Goal: Information Seeking & Learning: Learn about a topic

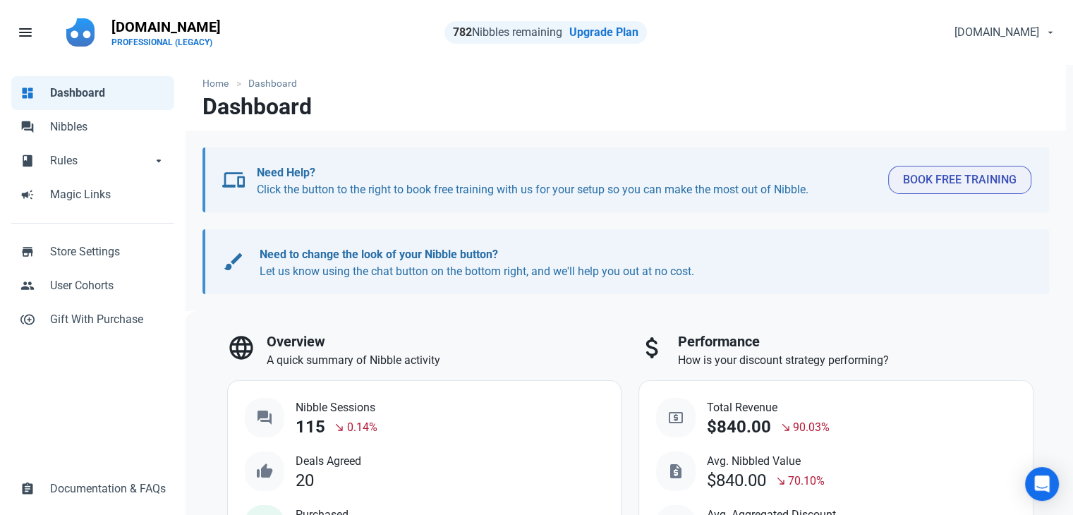
select select "7d"
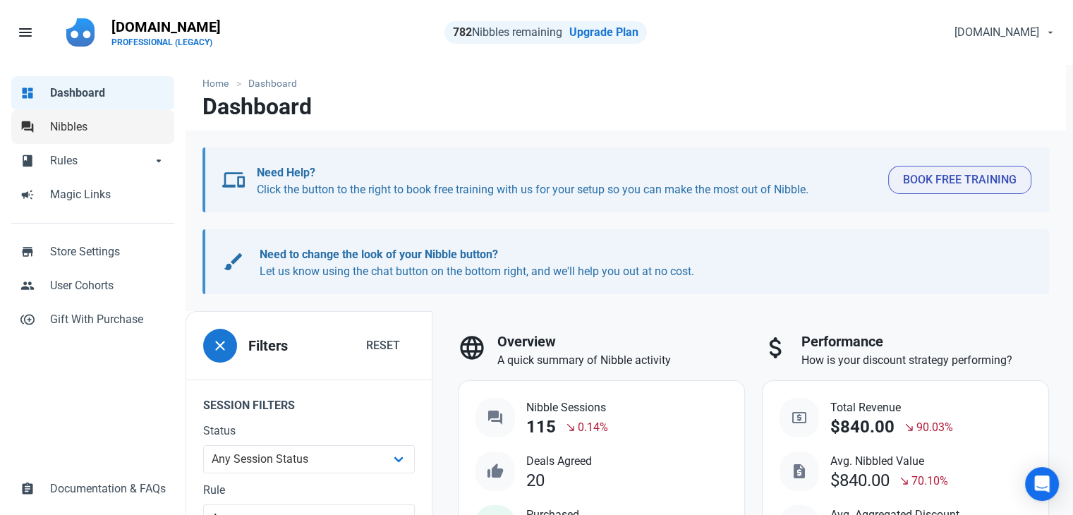
click at [73, 137] on link "forum Nibbles" at bounding box center [92, 127] width 163 height 34
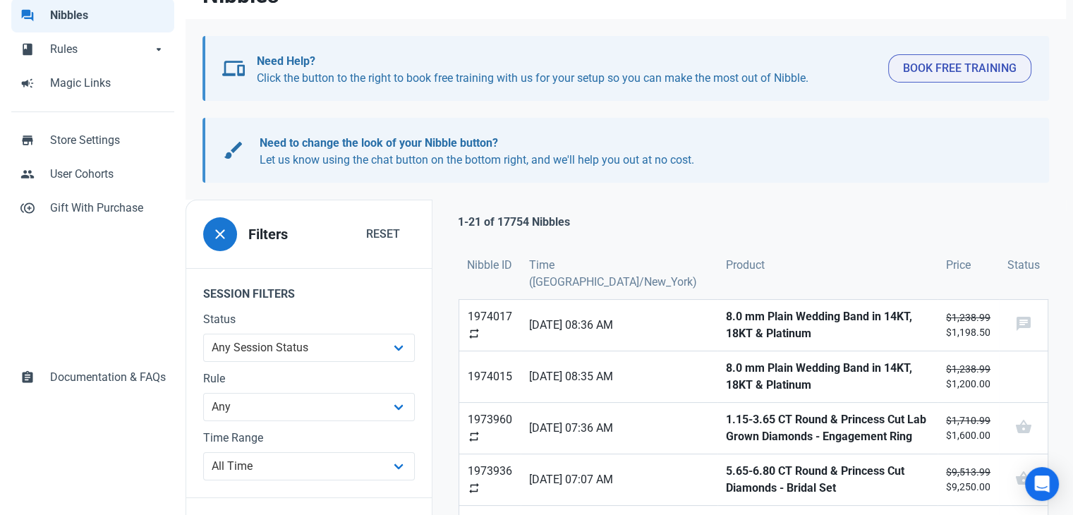
scroll to position [282, 0]
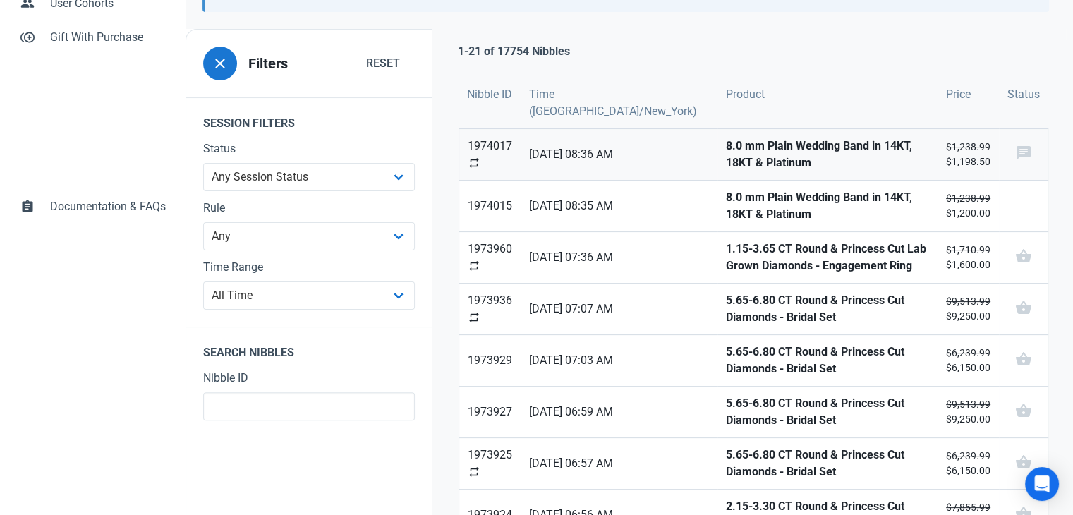
click at [718, 171] on link "8.0 mm Plain Wedding Band in 14KT, 18KT & Platinum" at bounding box center [828, 154] width 220 height 51
click at [726, 209] on strong "8.0 mm Plain Wedding Band in 14KT, 18KT & Platinum" at bounding box center [827, 206] width 203 height 34
click at [726, 246] on strong "1.15-3.65 CT Round & Princess Cut Lab Grown Diamonds - Engagement Ring" at bounding box center [827, 258] width 203 height 34
click at [726, 296] on strong "5.65-6.80 CT Round & Princess Cut Diamonds - Bridal Set" at bounding box center [827, 309] width 203 height 34
click at [726, 364] on strong "5.65-6.80 CT Round & Princess Cut Diamonds - Bridal Set" at bounding box center [827, 361] width 203 height 34
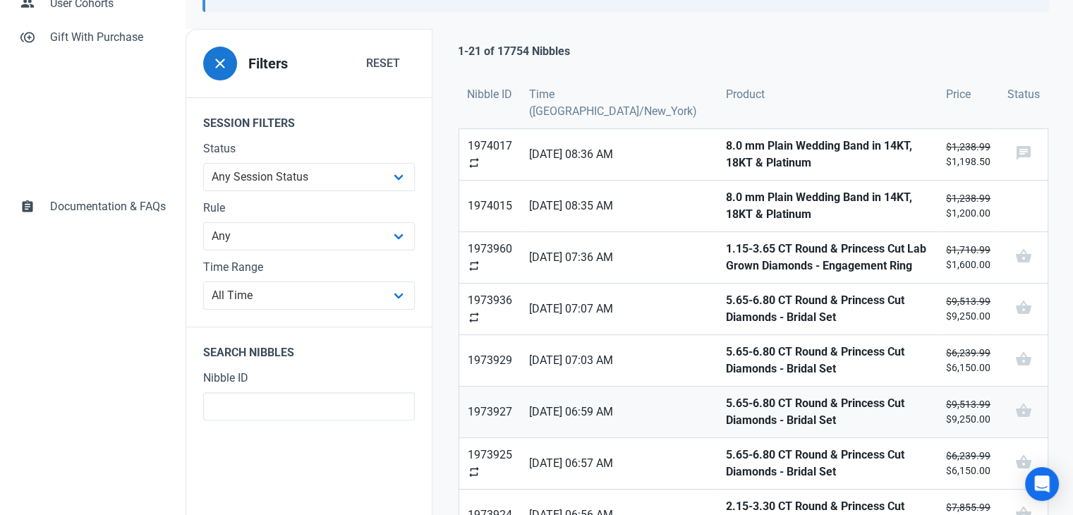
click at [726, 407] on strong "5.65-6.80 CT Round & Princess Cut Diamonds - Bridal Set" at bounding box center [827, 412] width 203 height 34
click at [726, 454] on strong "5.65-6.80 CT Round & Princess Cut Diamonds - Bridal Set" at bounding box center [827, 464] width 203 height 34
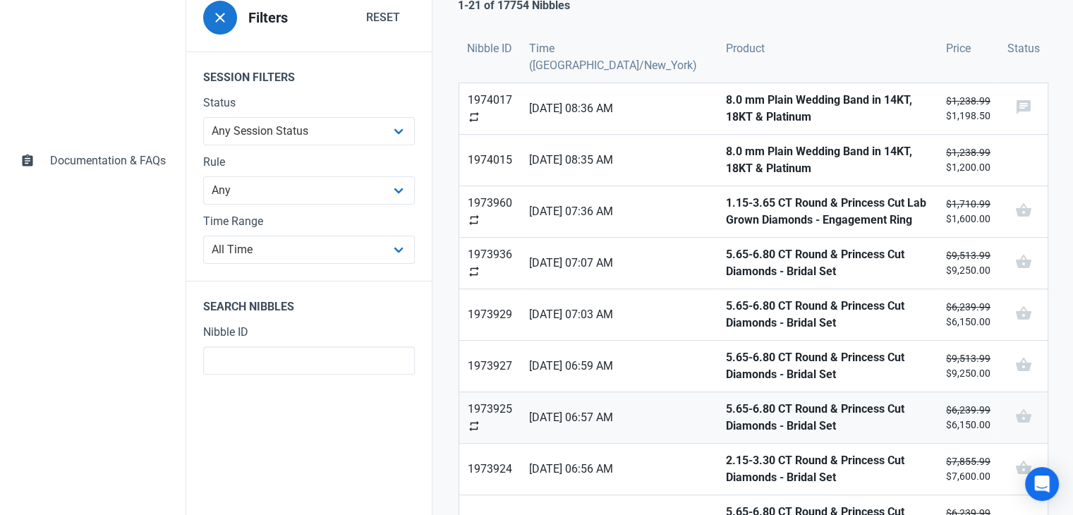
scroll to position [353, 0]
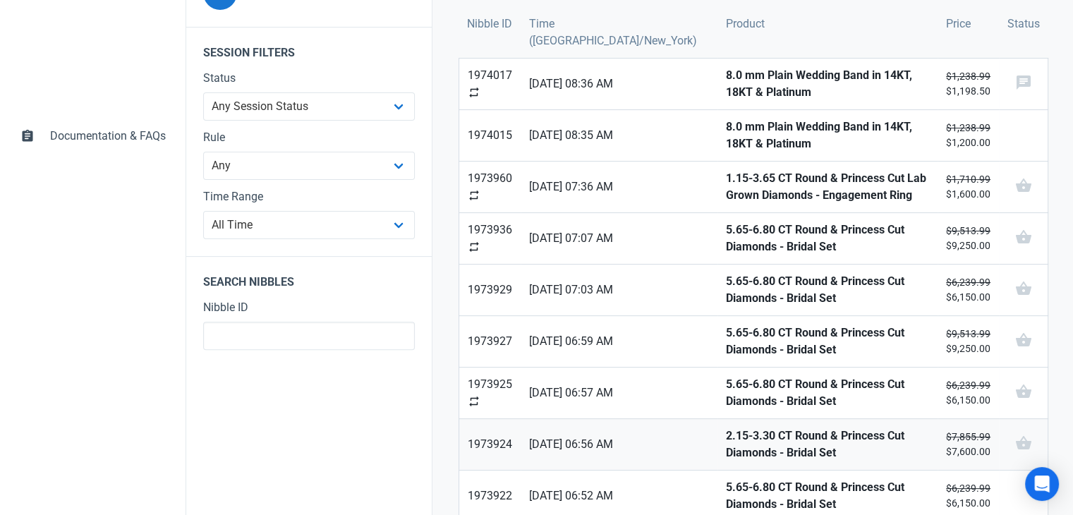
click at [726, 448] on strong "2.15-3.30 CT Round & Princess Cut Diamonds - Bridal Set" at bounding box center [827, 445] width 203 height 34
click at [726, 493] on strong "5.65-6.80 CT Round & Princess Cut Diamonds - Bridal Set" at bounding box center [827, 496] width 203 height 34
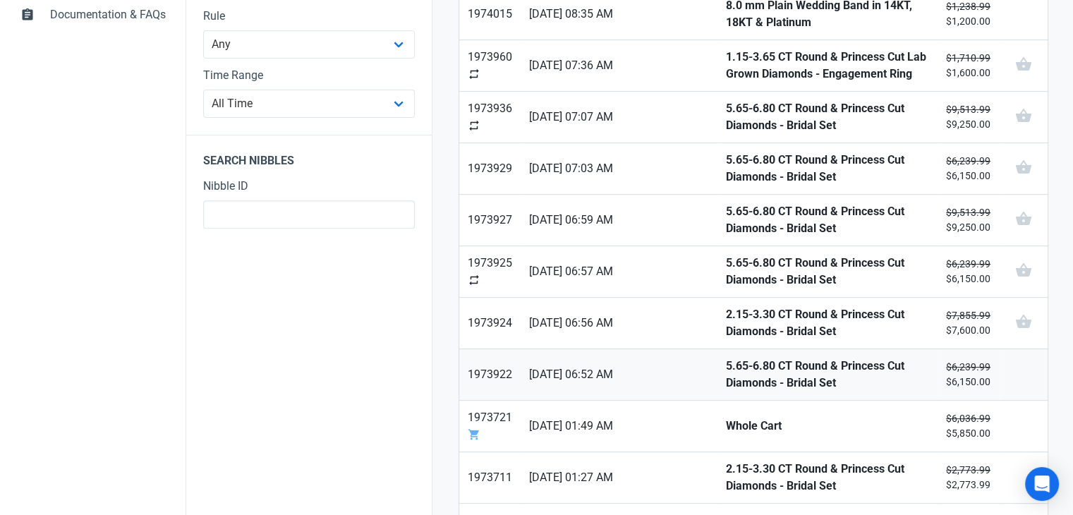
scroll to position [494, 0]
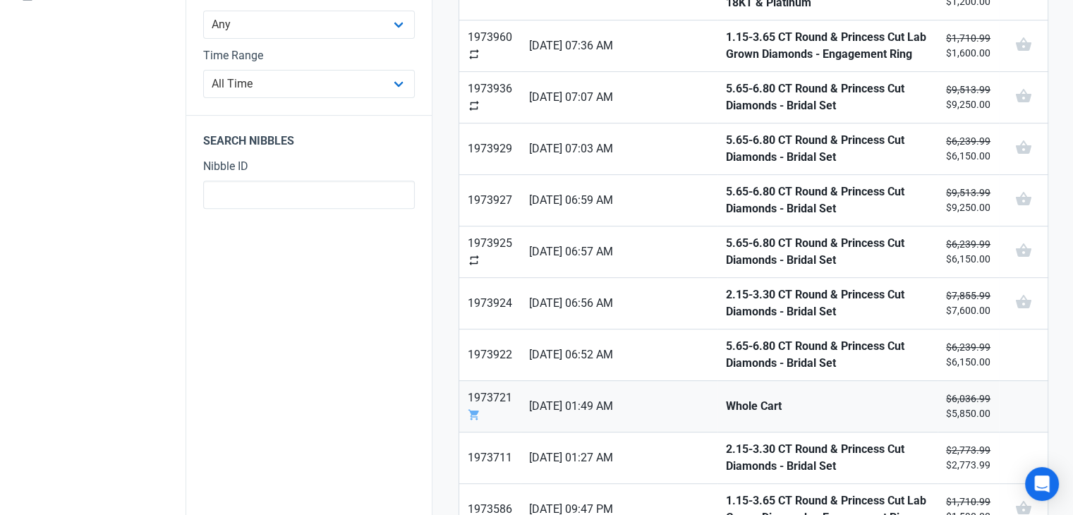
click at [726, 403] on strong "Whole Cart" at bounding box center [827, 406] width 203 height 17
click at [726, 469] on strong "2.15-3.30 CT Round & Princess Cut Diamonds - Bridal Set" at bounding box center [827, 458] width 203 height 34
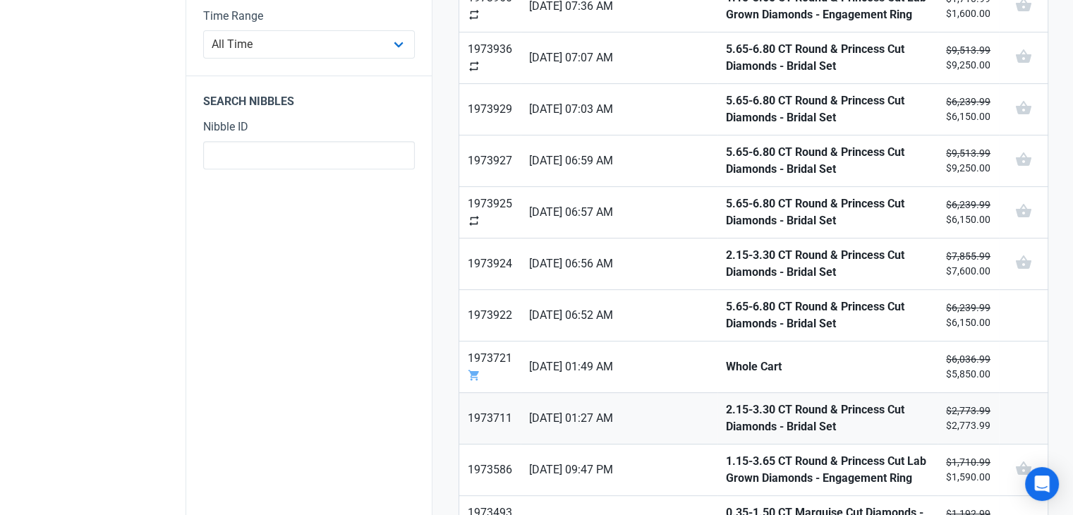
scroll to position [565, 0]
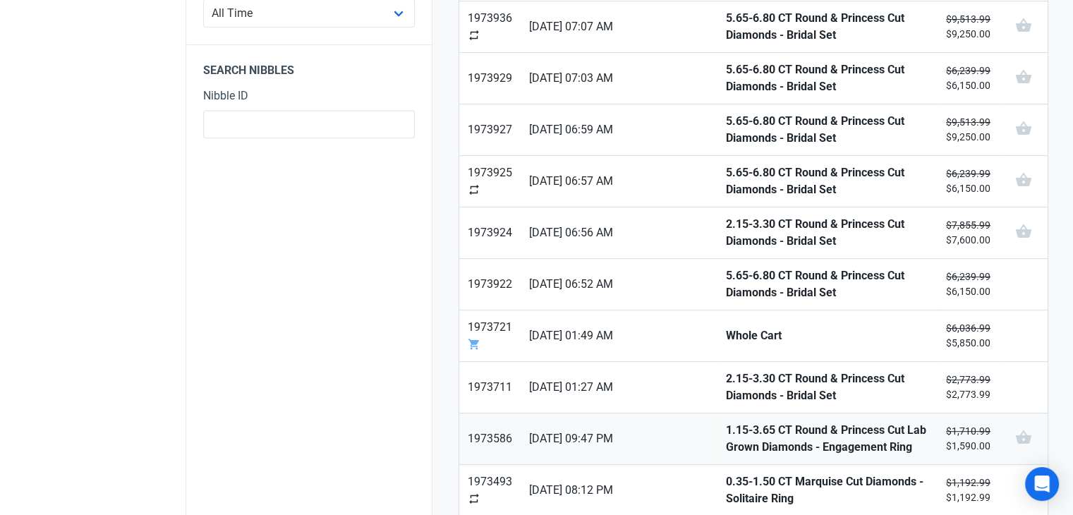
click at [726, 433] on strong "1.15-3.65 CT Round & Princess Cut Lab Grown Diamonds - Engagement Ring" at bounding box center [827, 439] width 203 height 34
click at [726, 491] on strong "0.35-1.50 CT Marquise Cut Diamonds - Solitaire Ring" at bounding box center [827, 491] width 203 height 34
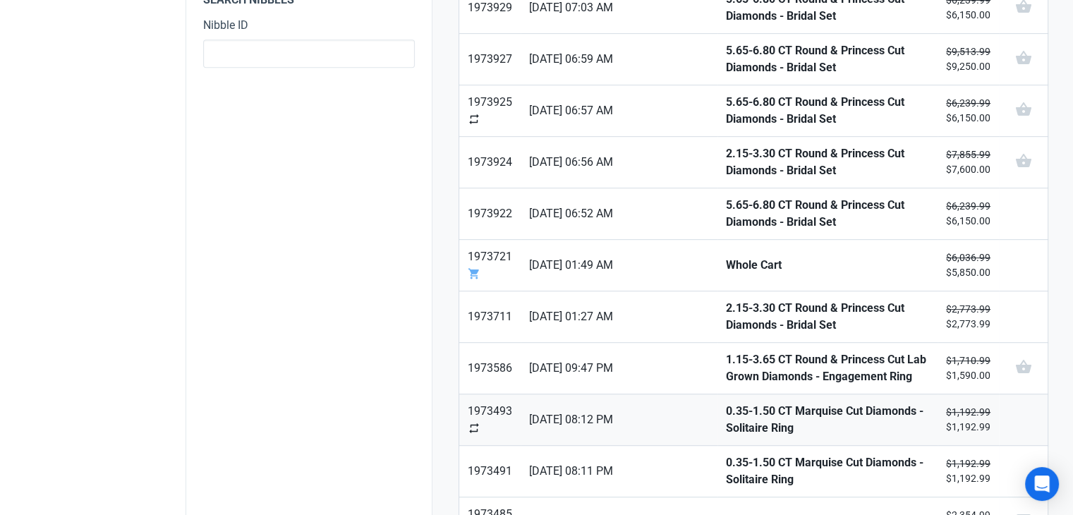
scroll to position [706, 0]
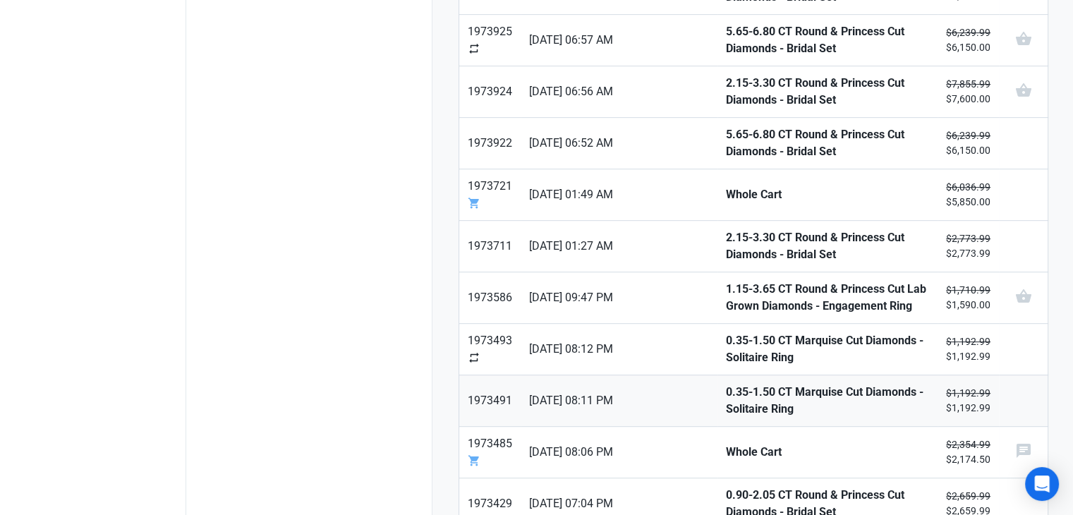
click at [726, 393] on strong "0.35-1.50 CT Marquise Cut Diamonds - Solitaire Ring" at bounding box center [827, 401] width 203 height 34
click at [726, 447] on strong "Whole Cart" at bounding box center [827, 452] width 203 height 17
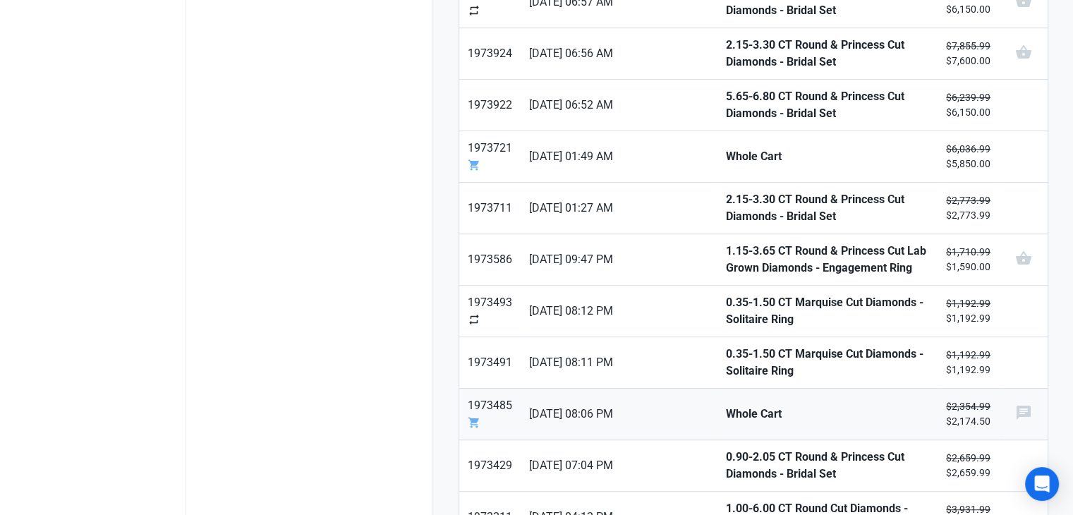
scroll to position [776, 0]
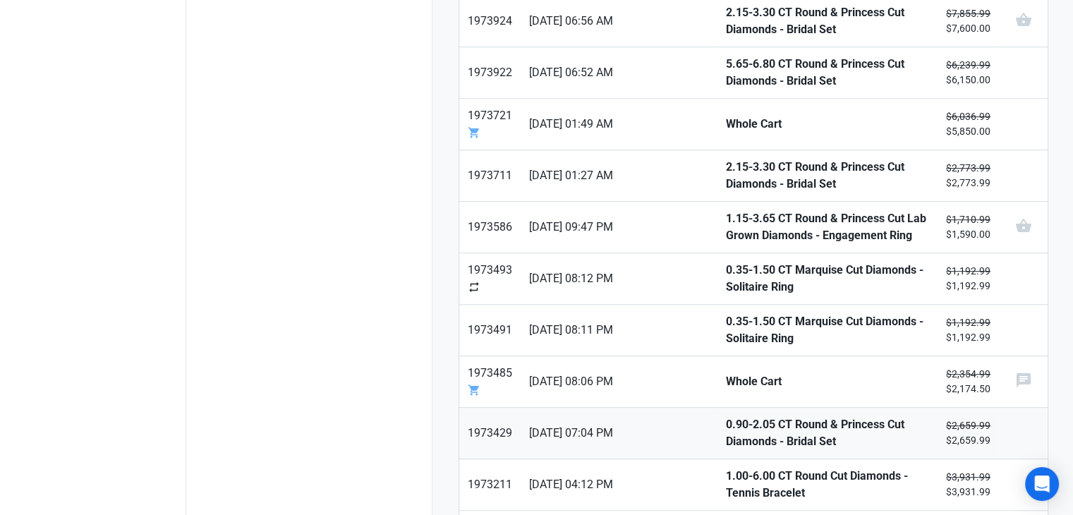
click at [726, 440] on strong "0.90-2.05 CT Round & Princess Cut Diamonds - Bridal Set" at bounding box center [827, 433] width 203 height 34
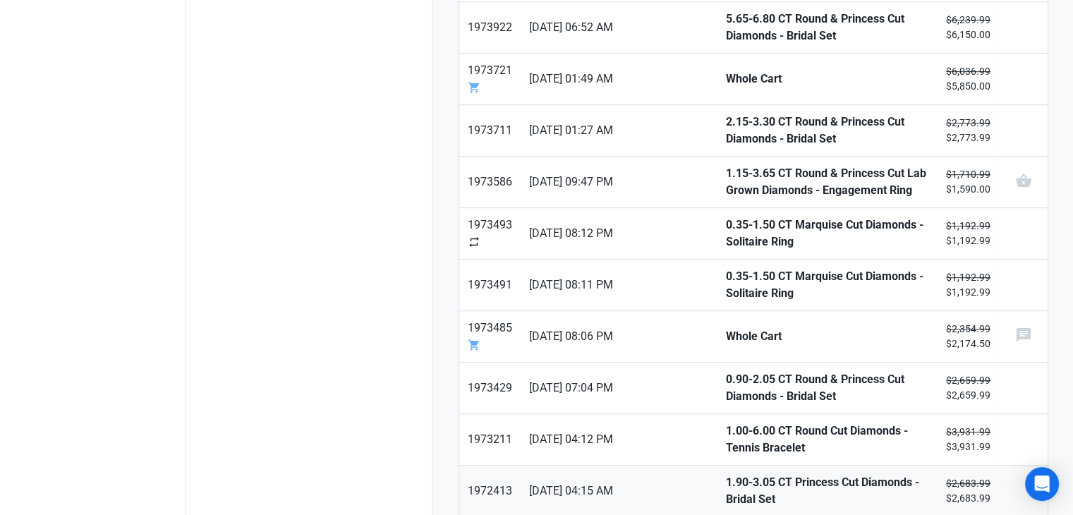
scroll to position [847, 0]
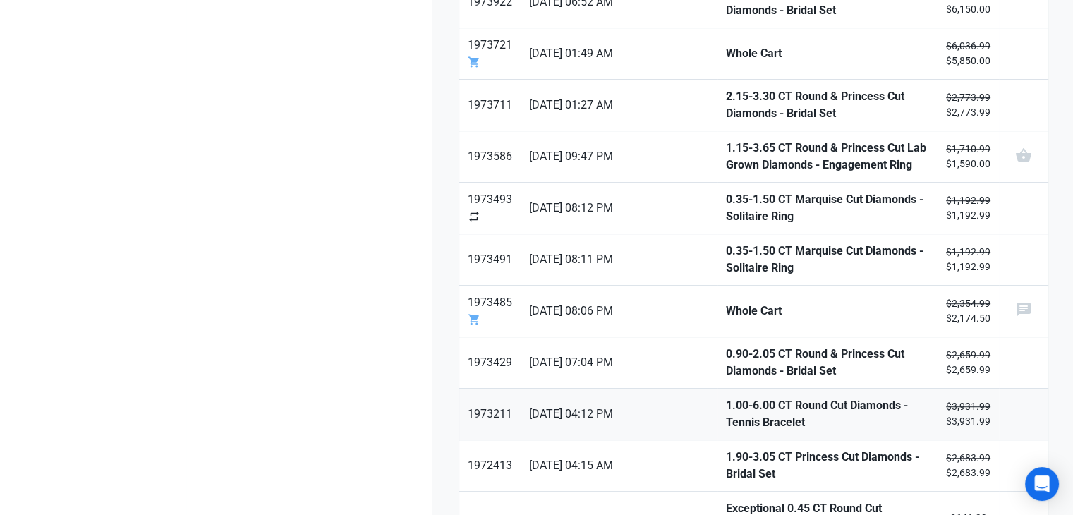
click at [726, 422] on strong "1.00-6.00 CT Round Cut Diamonds - Tennis Bracelet" at bounding box center [827, 414] width 203 height 34
click at [718, 475] on link "1.90-3.05 CT Princess Cut Diamonds - Bridal Set" at bounding box center [828, 465] width 220 height 51
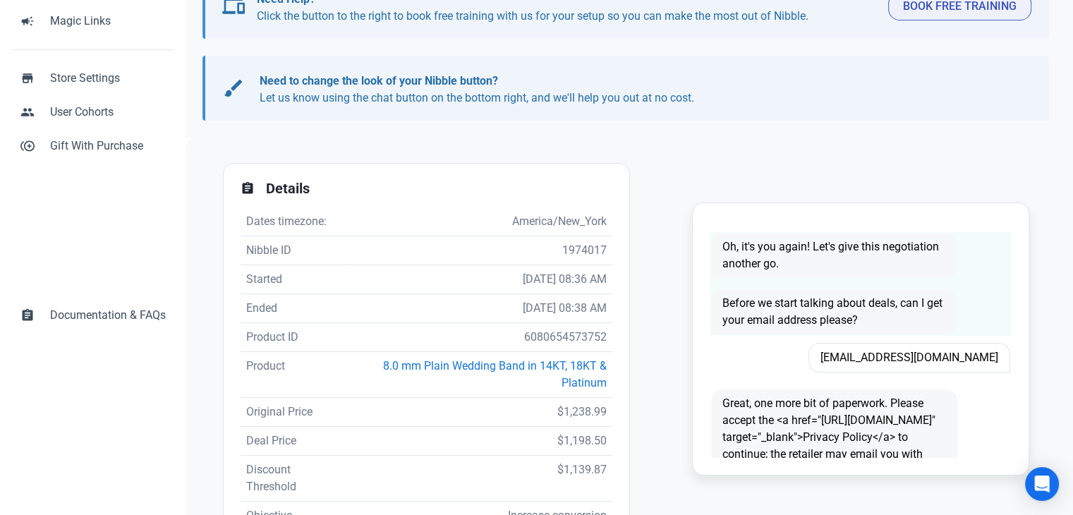
scroll to position [282, 0]
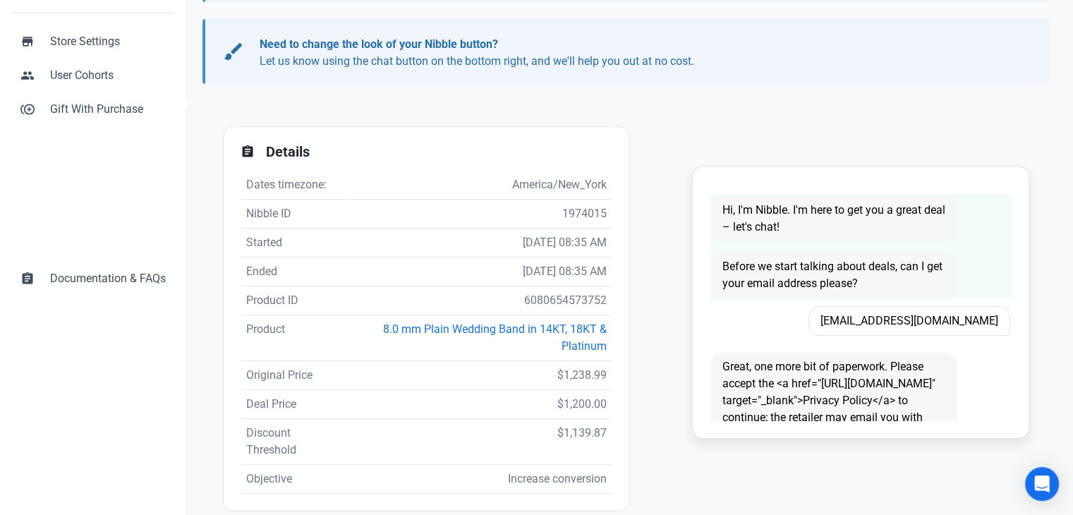
scroll to position [212, 0]
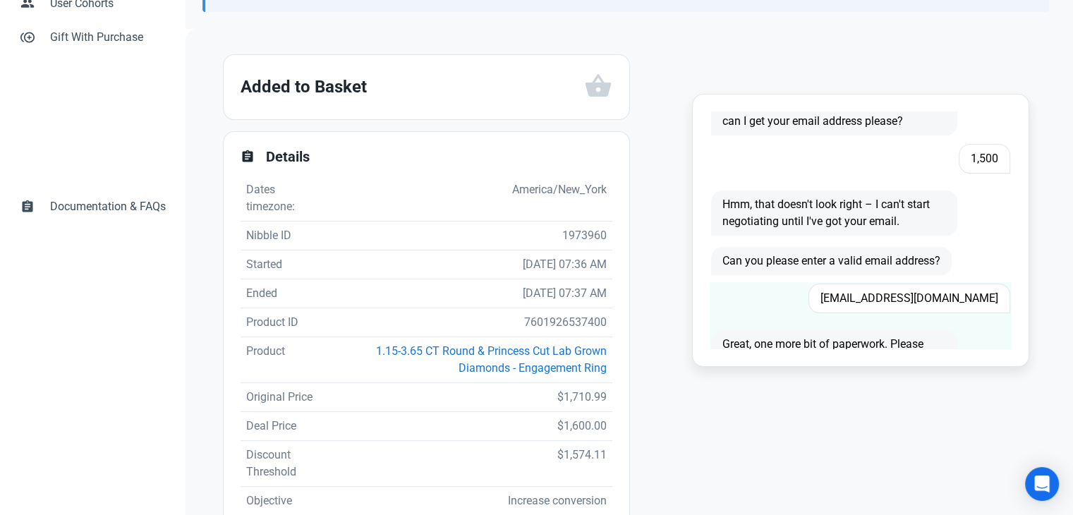
scroll to position [141, 0]
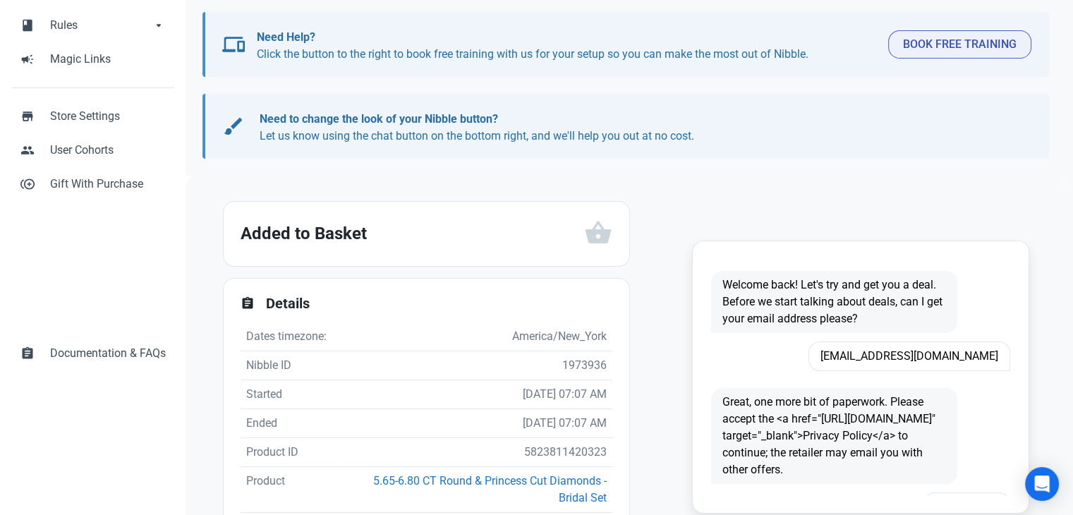
scroll to position [353, 0]
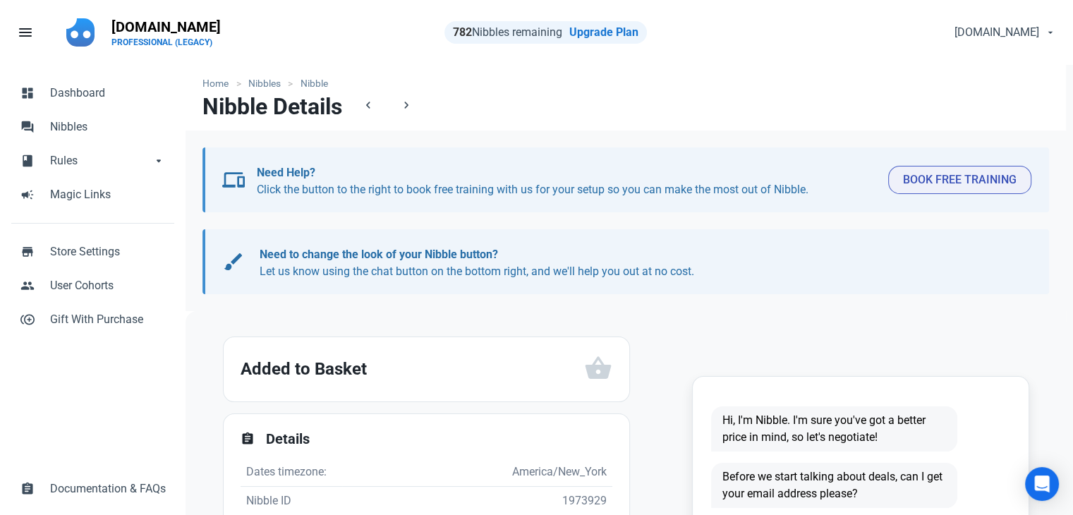
scroll to position [282, 0]
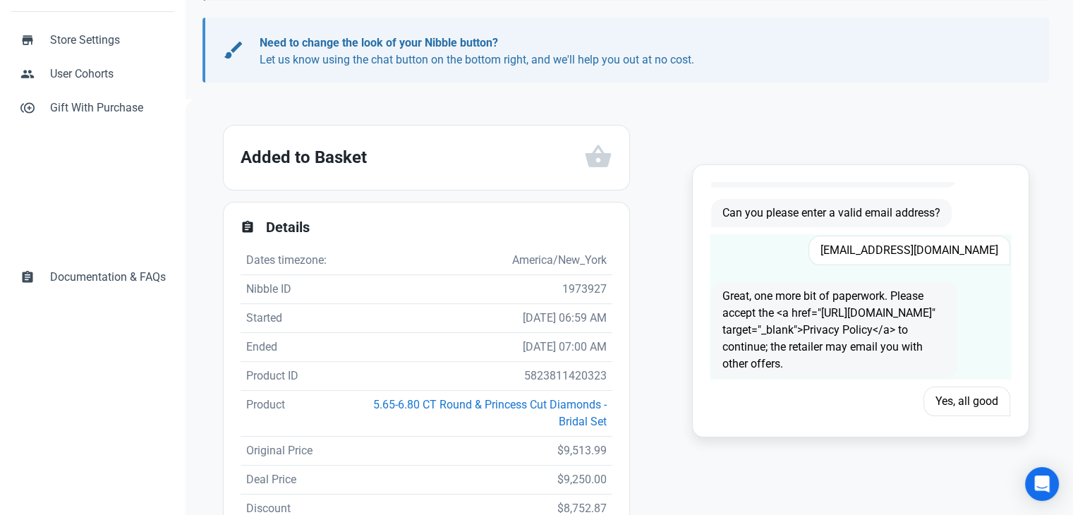
scroll to position [212, 0]
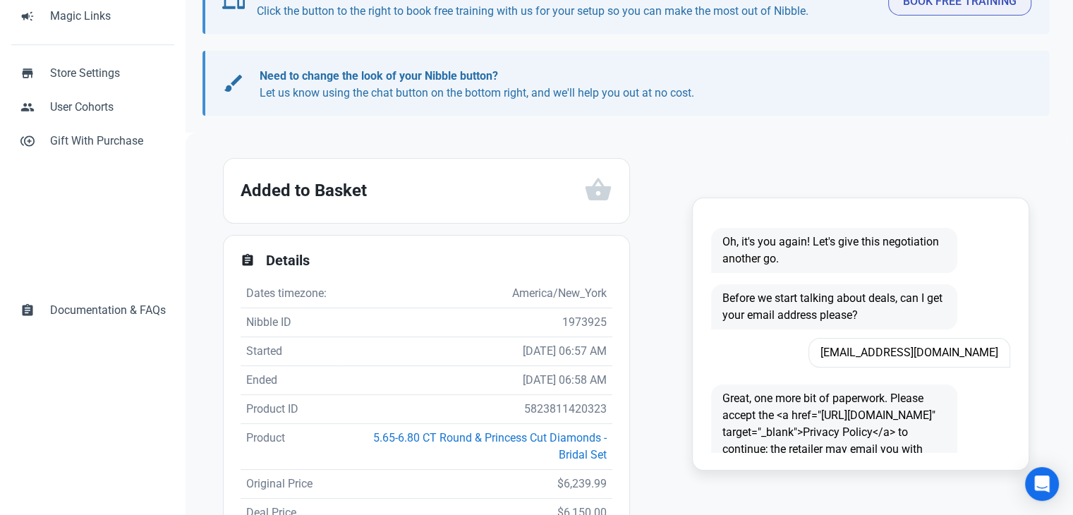
scroll to position [353, 0]
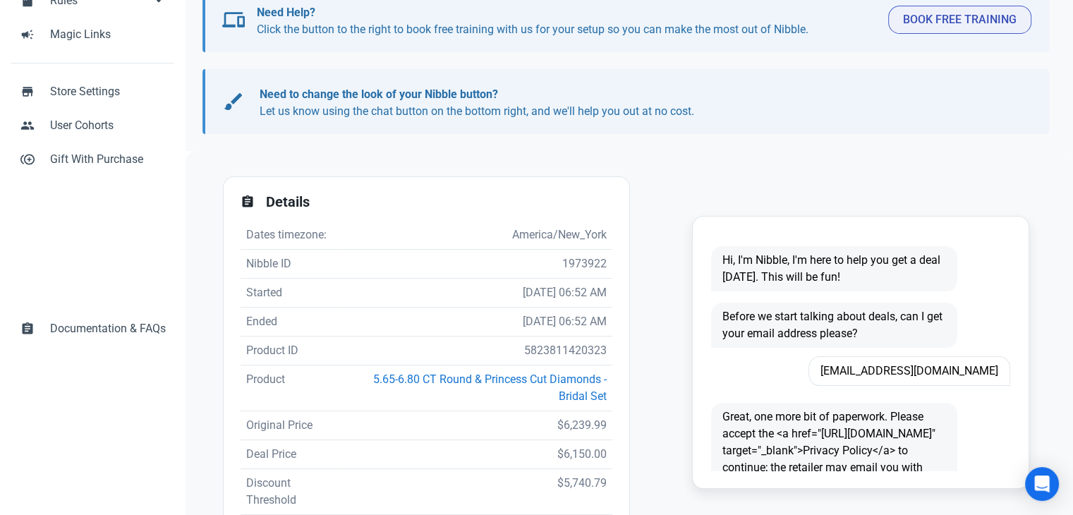
scroll to position [212, 0]
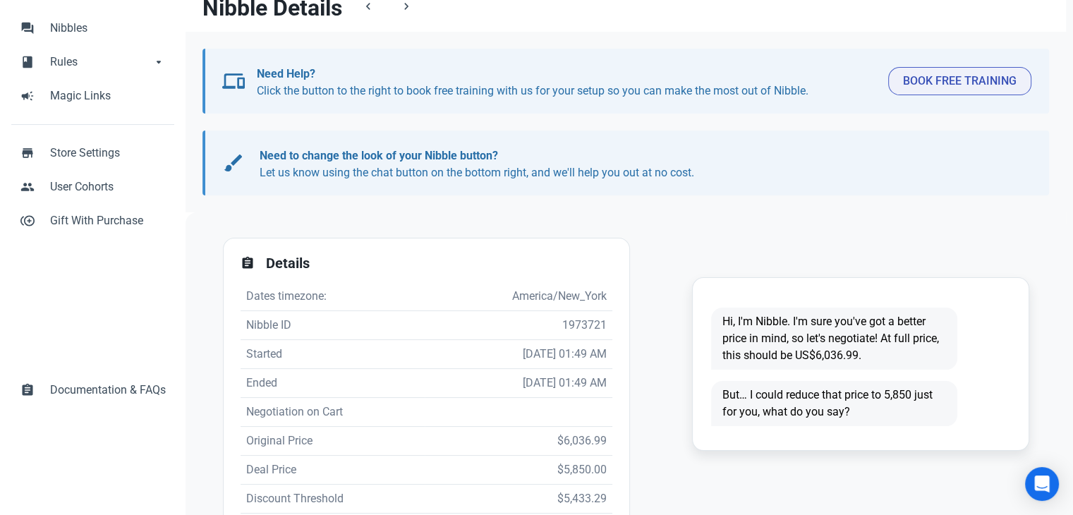
scroll to position [141, 0]
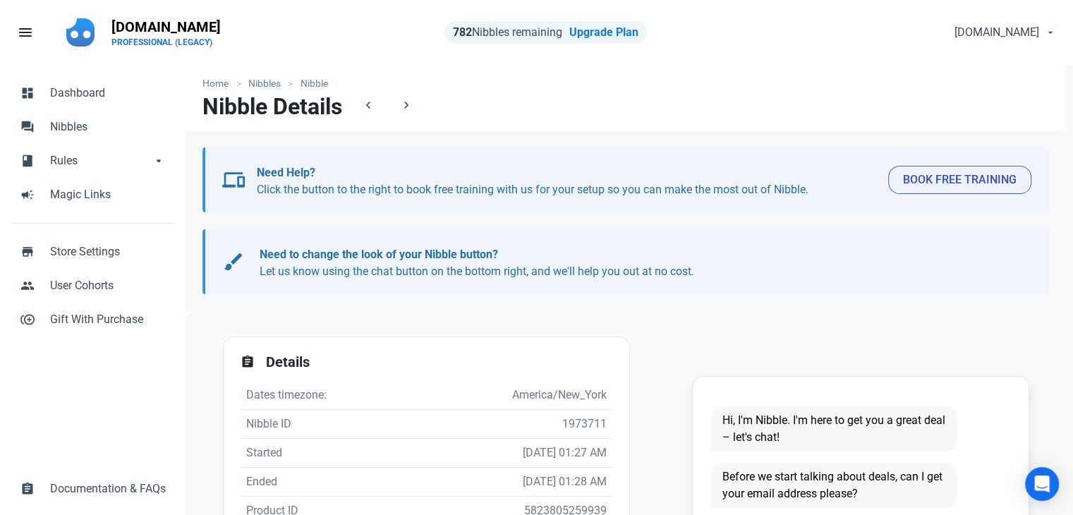
scroll to position [282, 0]
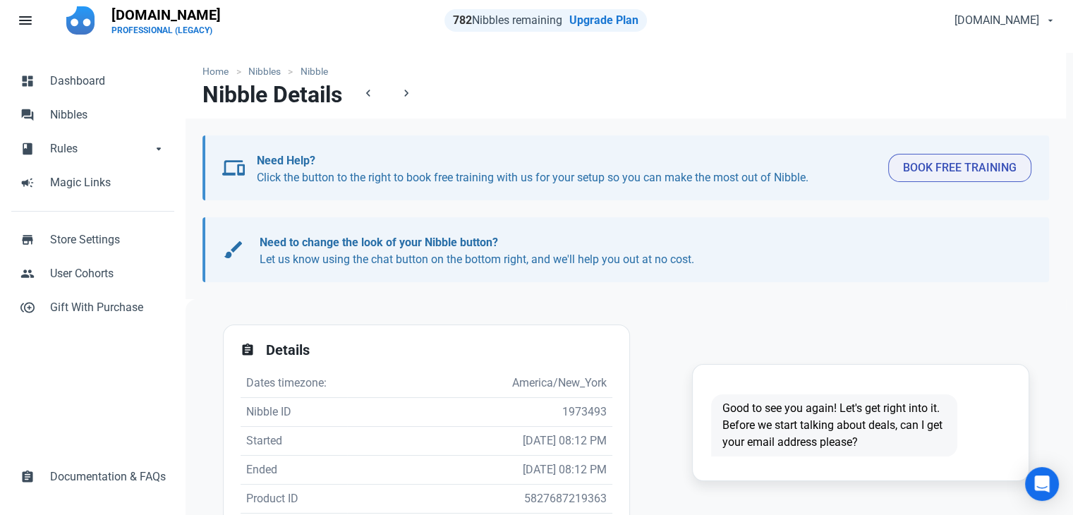
scroll to position [282, 0]
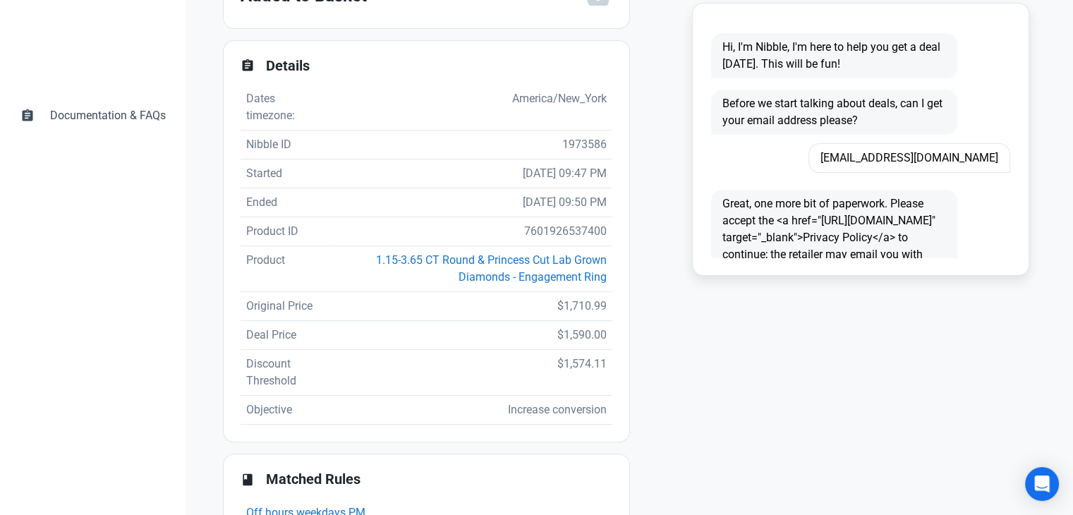
scroll to position [454, 0]
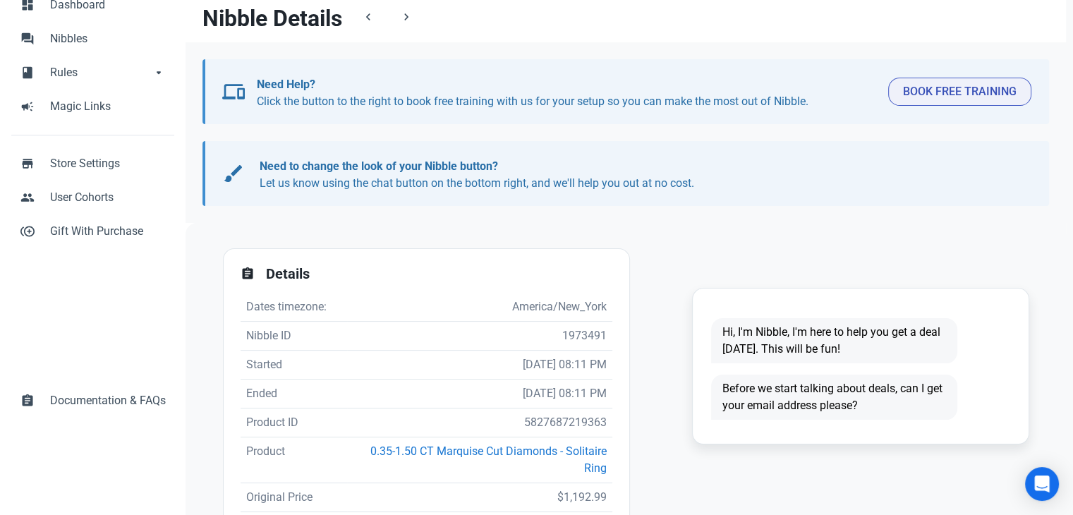
scroll to position [212, 0]
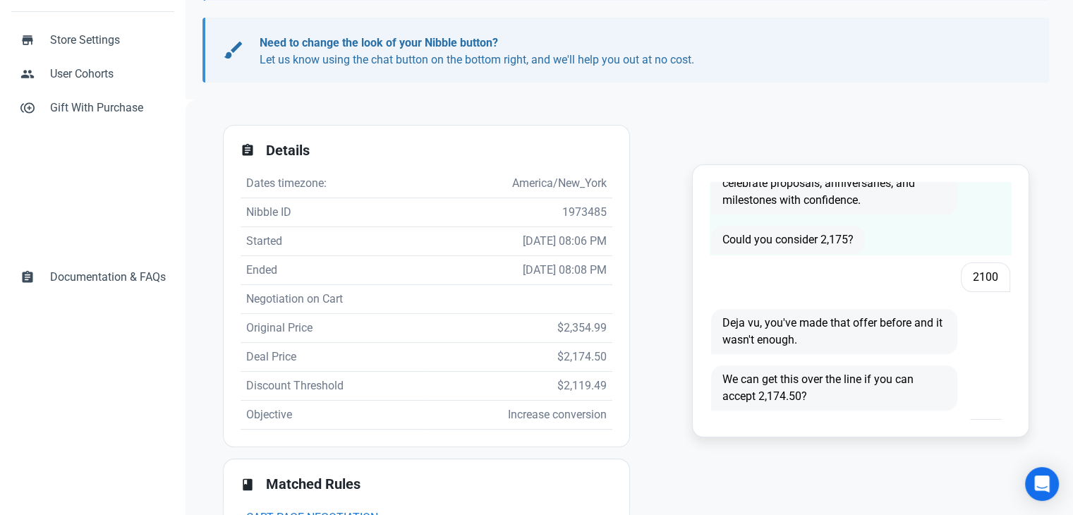
scroll to position [429, 0]
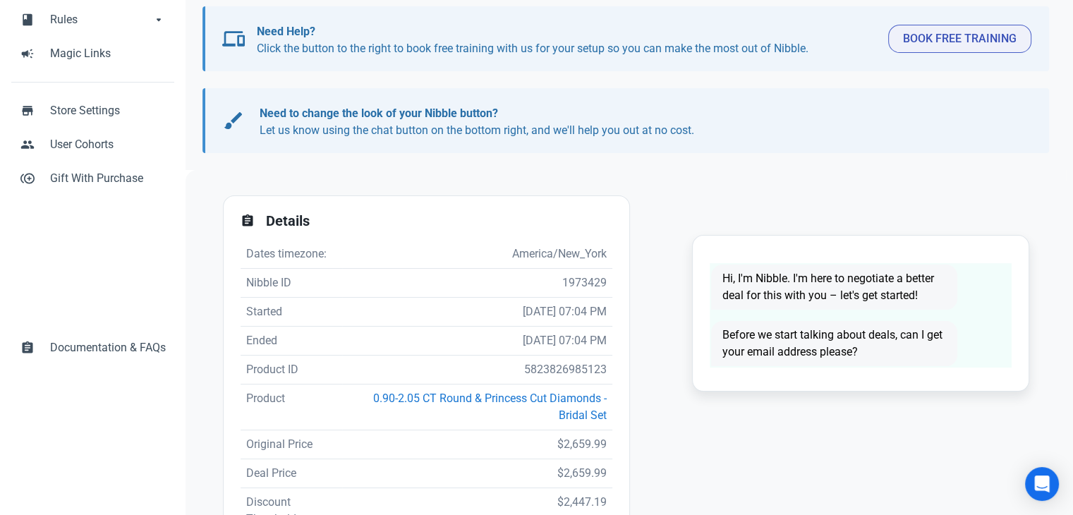
scroll to position [1, 0]
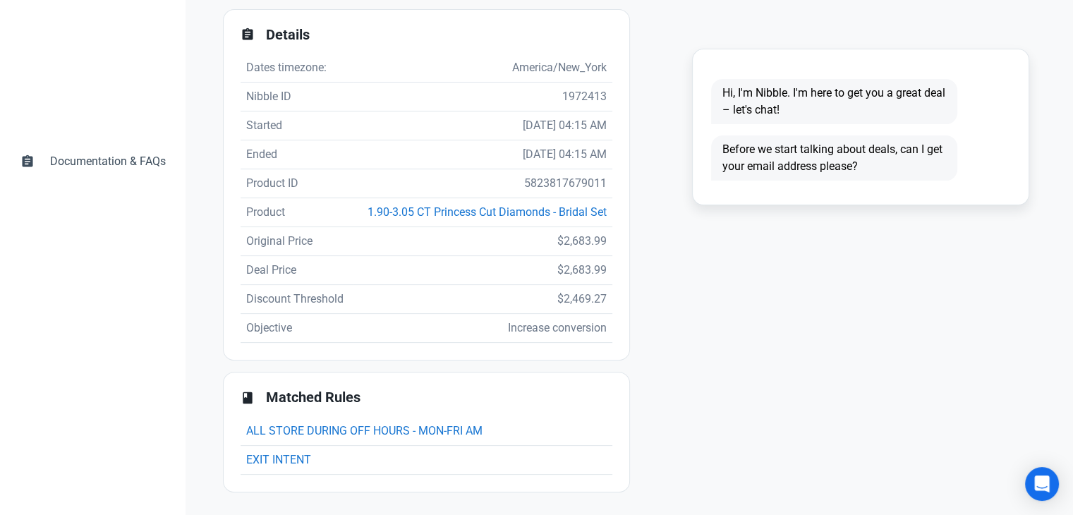
scroll to position [327, 0]
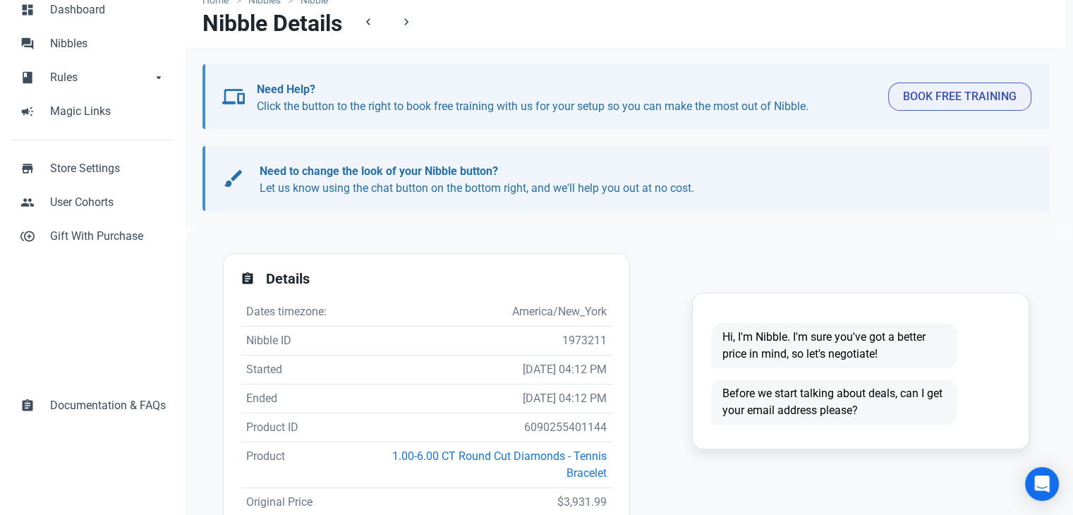
scroll to position [282, 0]
